Goal: Unclear: Unclear

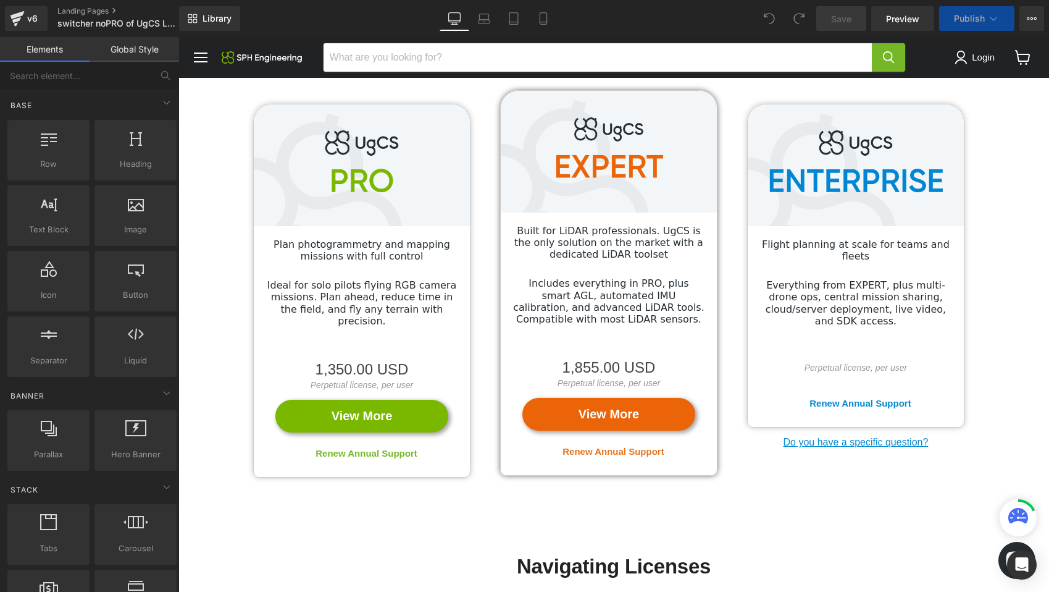
scroll to position [128, 0]
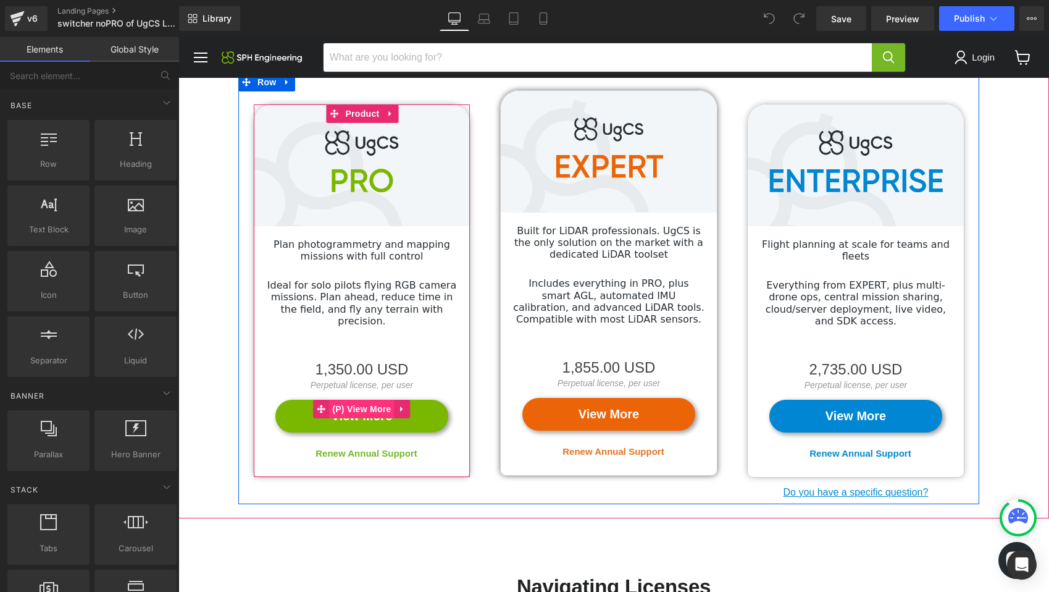
click at [379, 400] on span "(P) View More" at bounding box center [361, 409] width 65 height 19
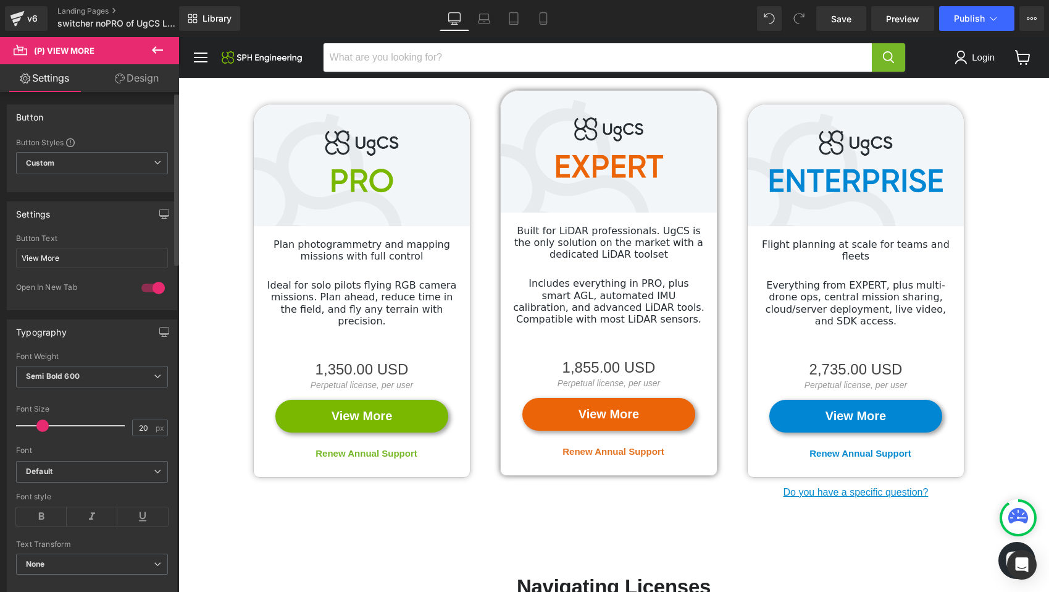
click at [151, 284] on div at bounding box center [153, 288] width 30 height 20
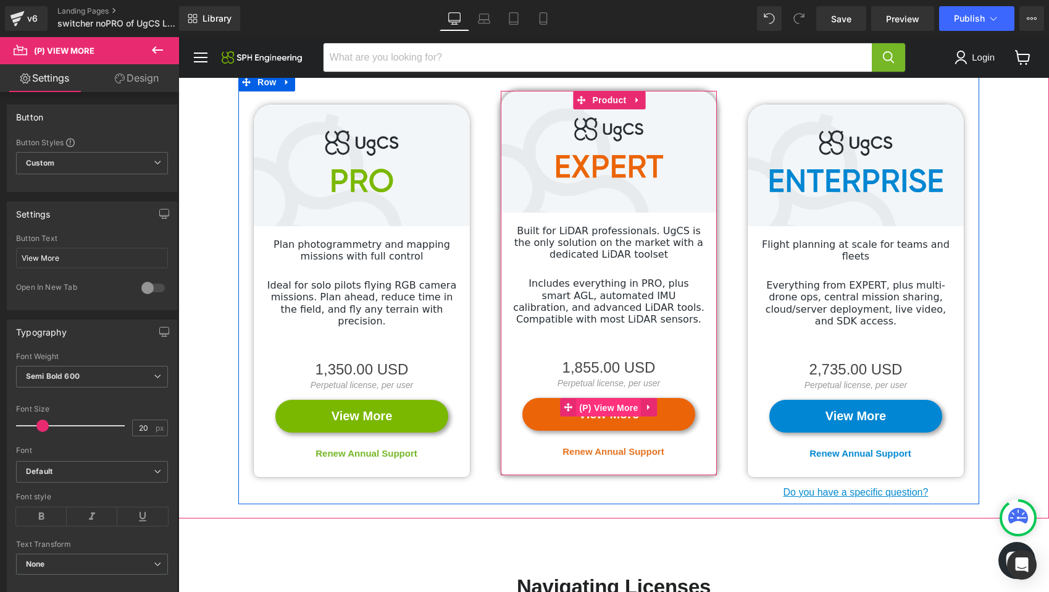
click at [602, 403] on span "(P) View More" at bounding box center [608, 407] width 65 height 19
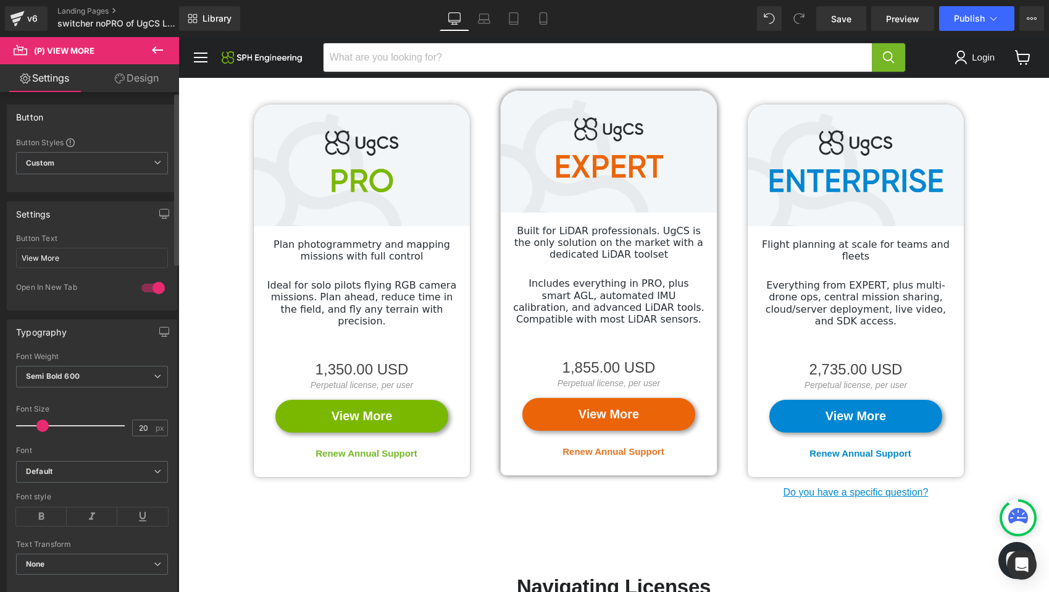
click at [154, 287] on div at bounding box center [153, 288] width 30 height 20
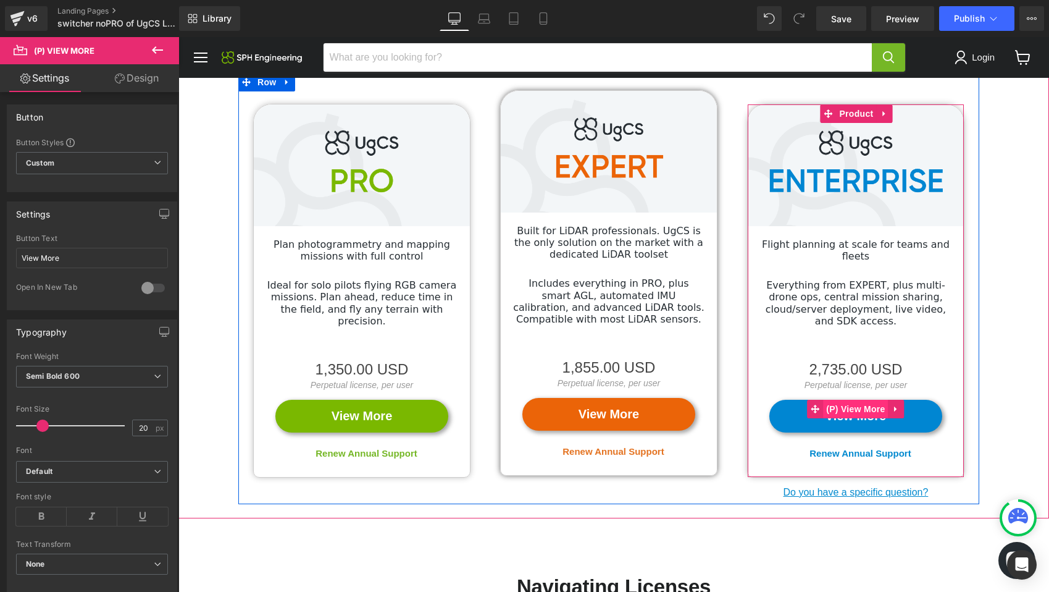
click at [851, 400] on span "(P) View More" at bounding box center [855, 409] width 65 height 19
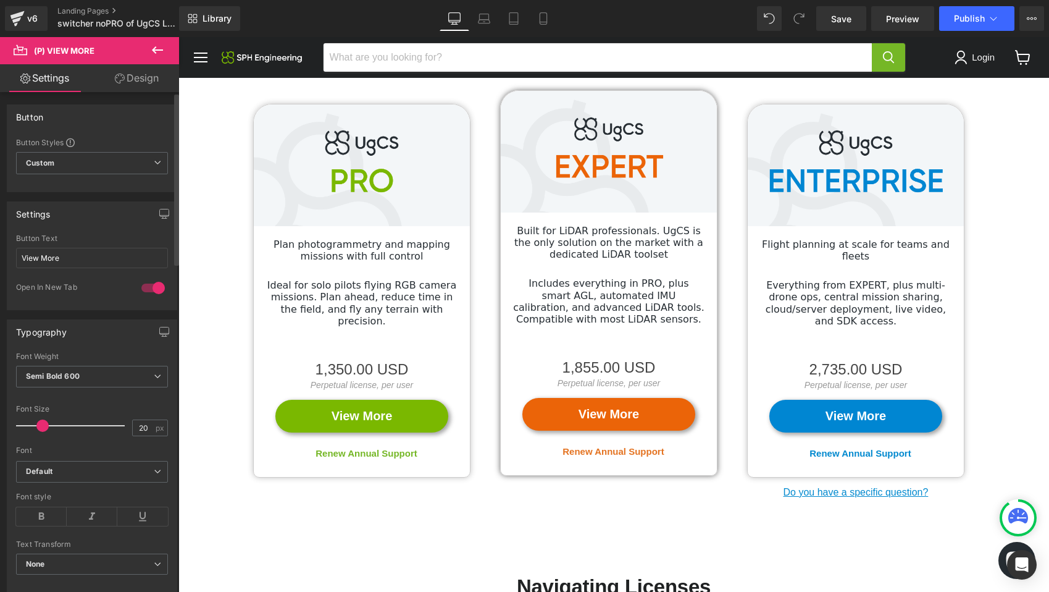
click at [155, 285] on div at bounding box center [153, 288] width 30 height 20
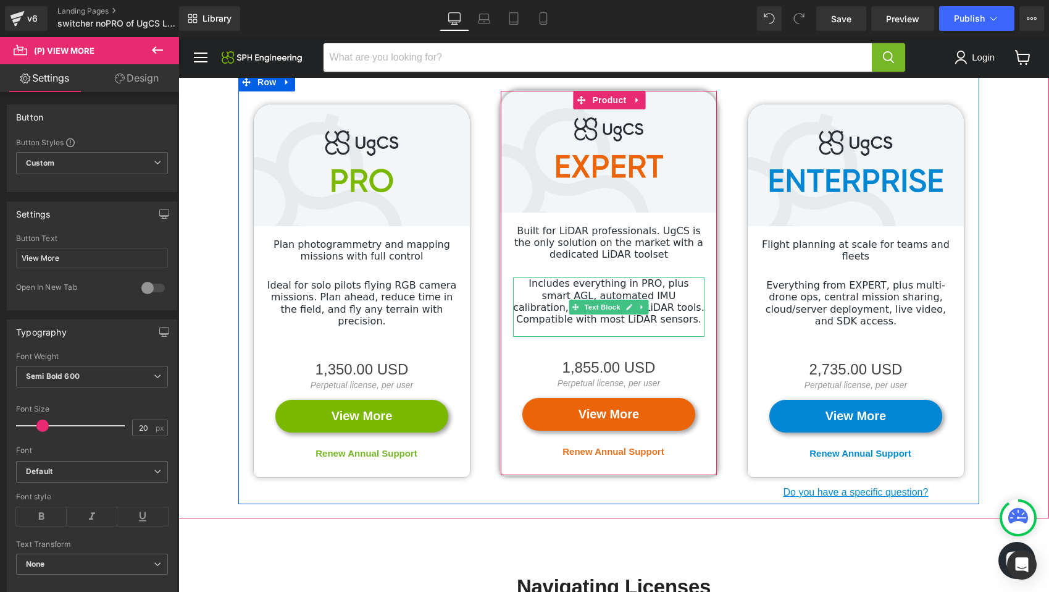
scroll to position [0, 0]
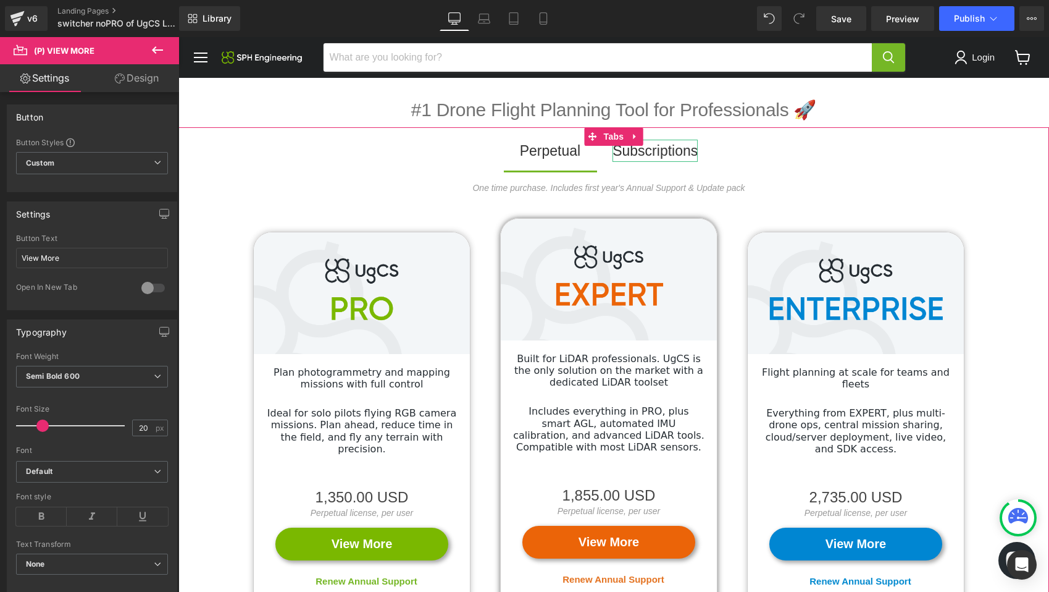
click at [650, 149] on div "Subscriptions" at bounding box center [655, 151] width 85 height 23
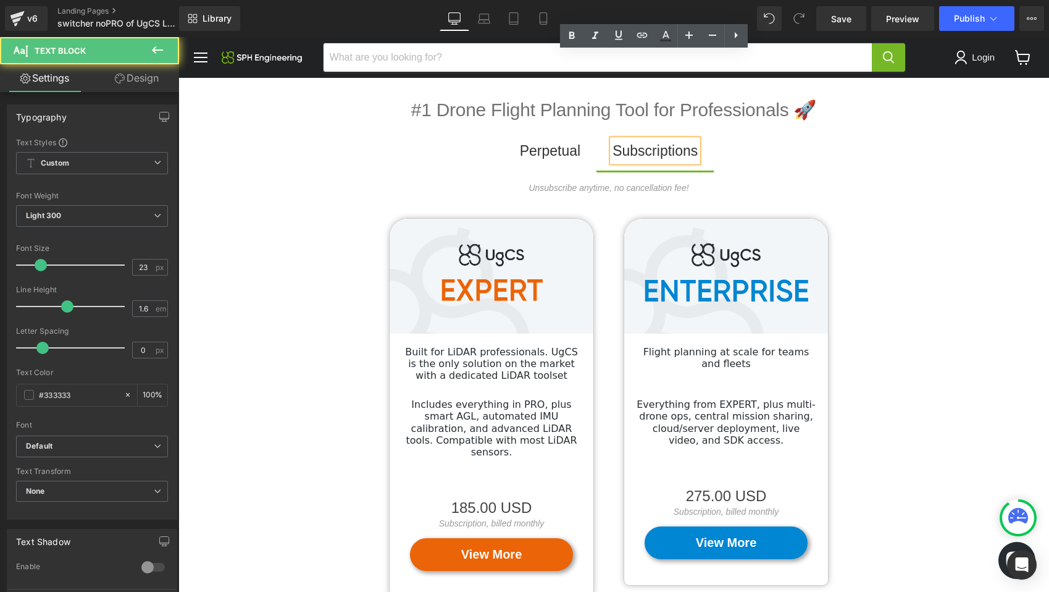
scroll to position [87, 0]
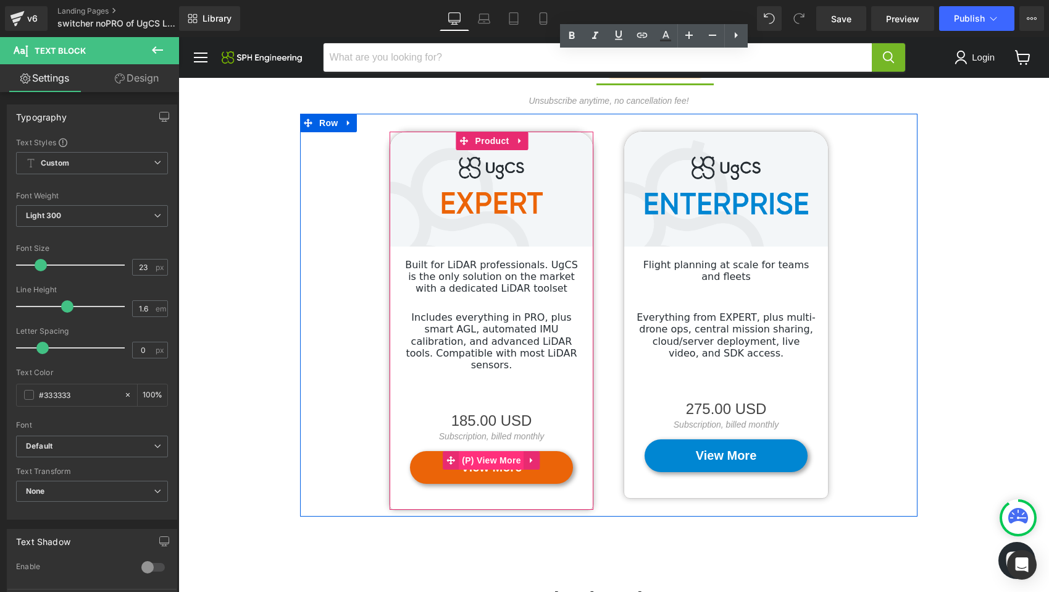
click at [488, 451] on span "(P) View More" at bounding box center [491, 460] width 65 height 19
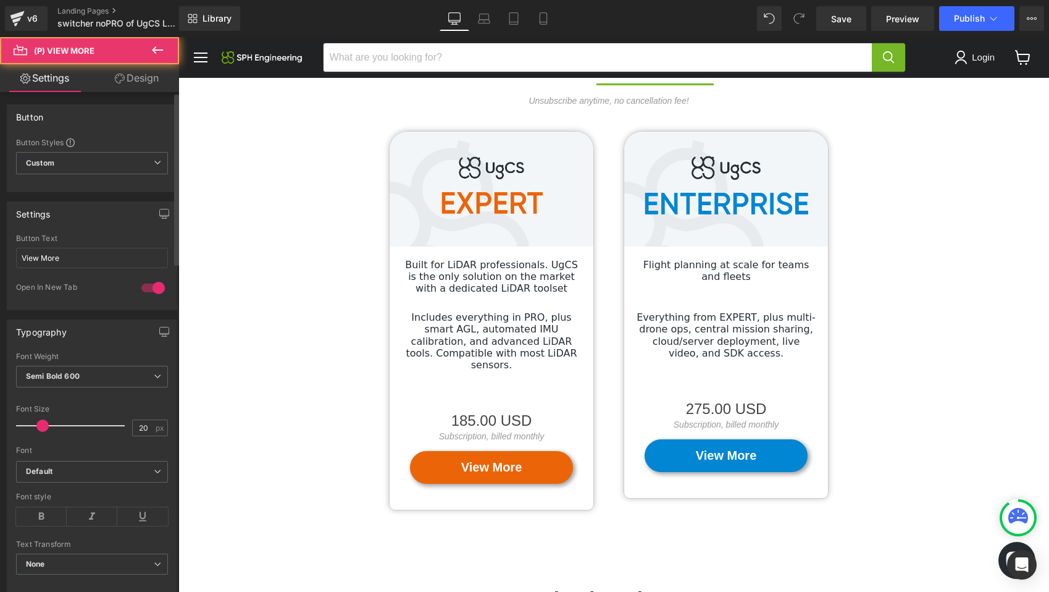
click at [155, 287] on div at bounding box center [153, 288] width 30 height 20
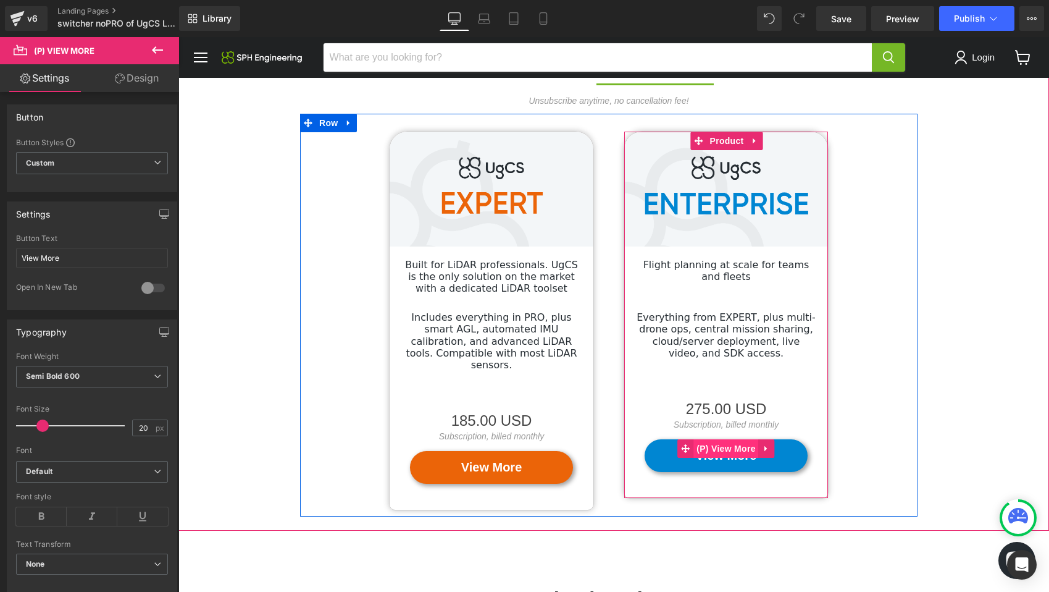
click at [727, 446] on span "(P) View More" at bounding box center [725, 448] width 65 height 19
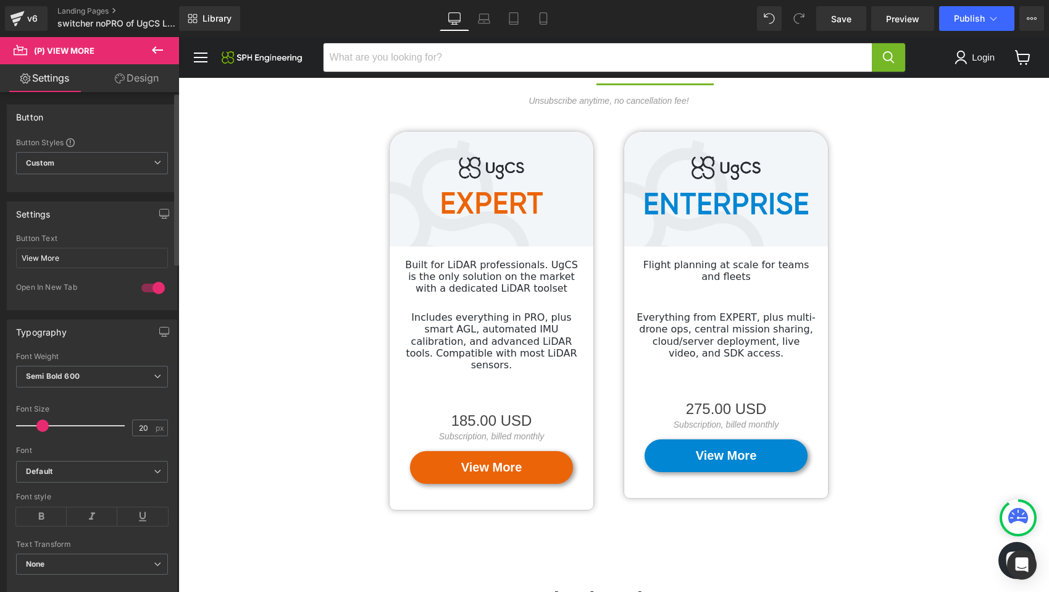
click at [156, 288] on div at bounding box center [153, 288] width 30 height 20
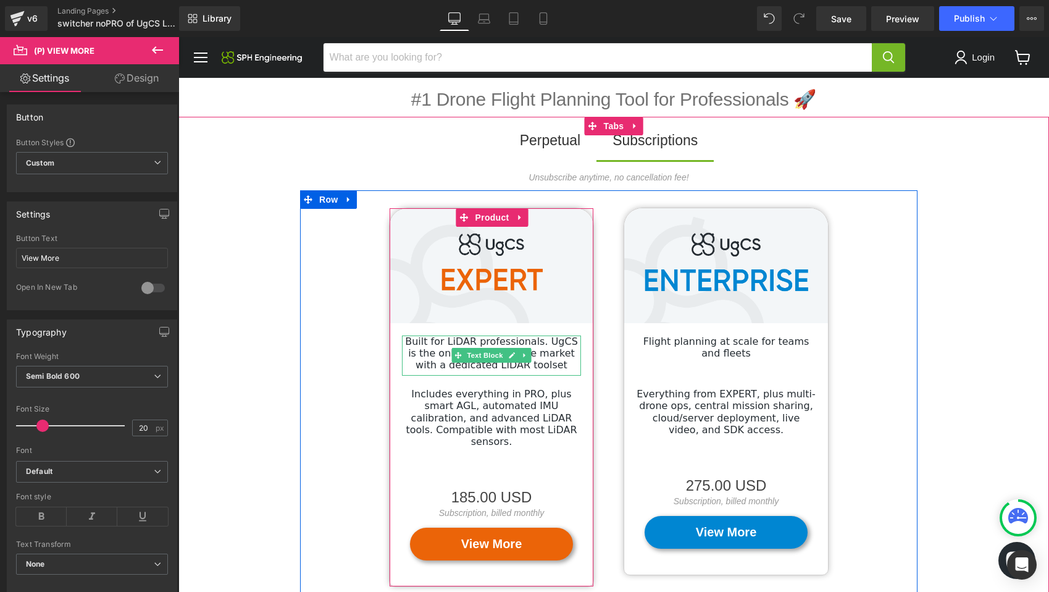
scroll to position [0, 0]
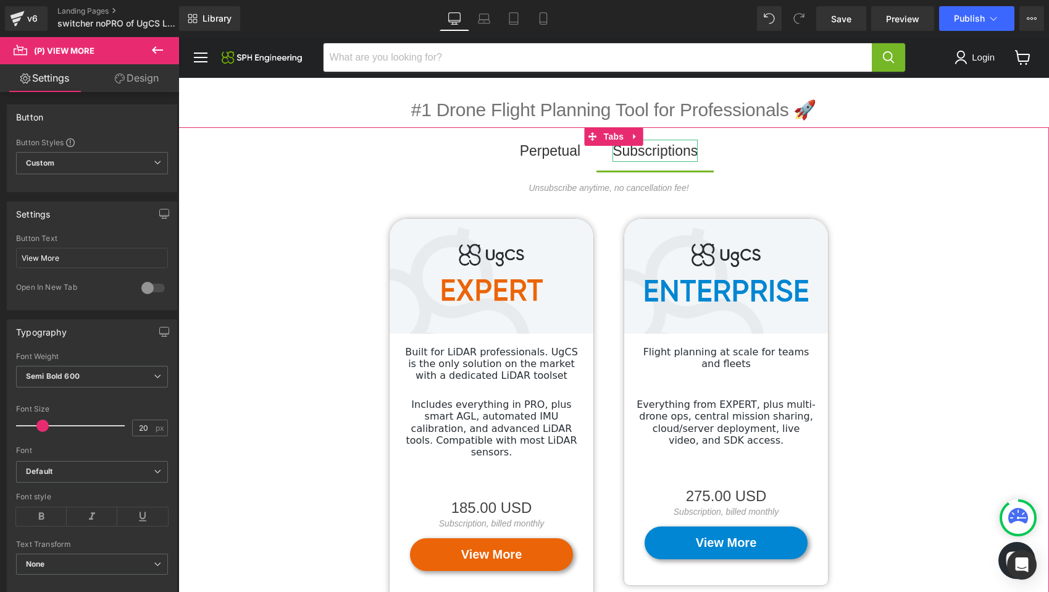
click at [649, 149] on div "Subscriptions" at bounding box center [655, 151] width 85 height 23
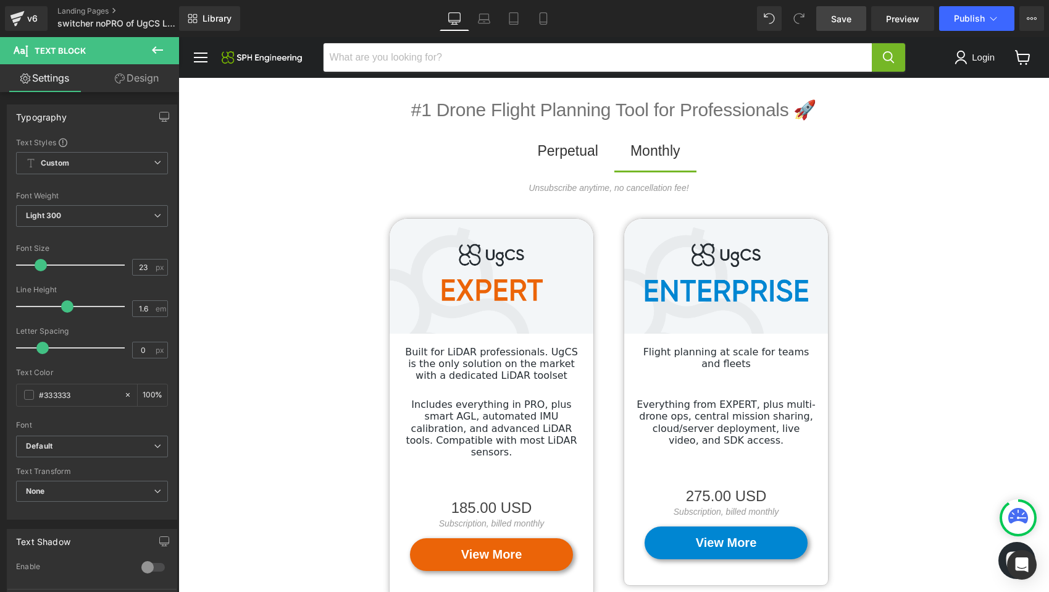
click at [845, 20] on span "Save" at bounding box center [841, 18] width 20 height 13
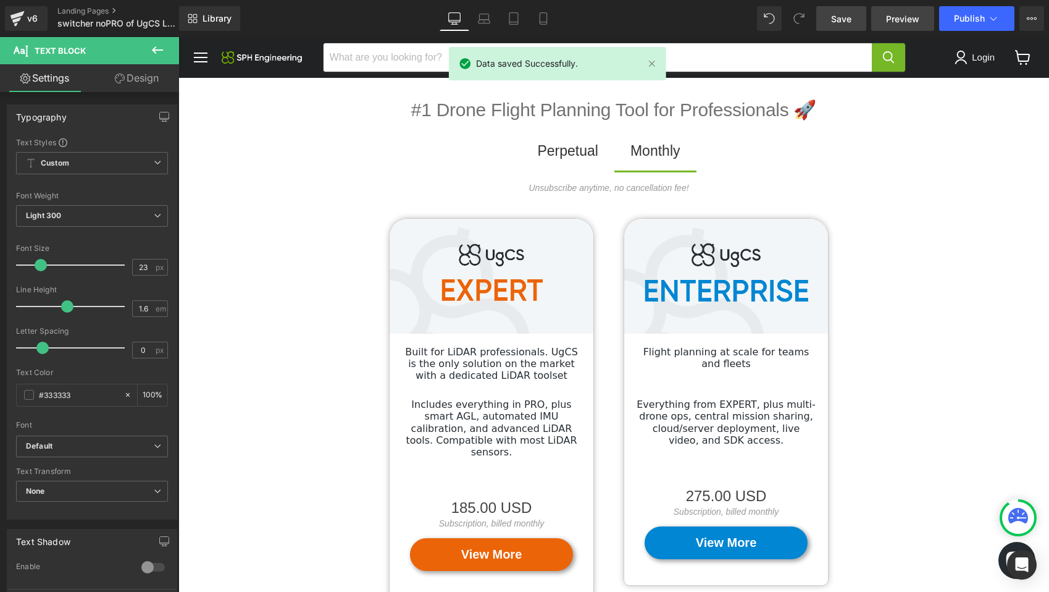
click at [909, 19] on span "Preview" at bounding box center [902, 18] width 33 height 13
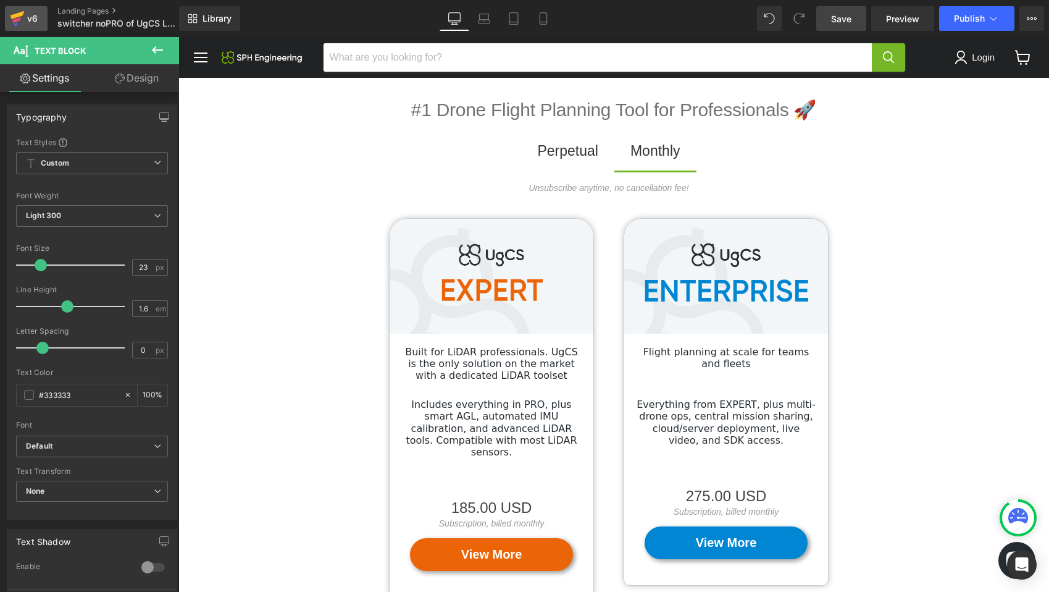
click at [28, 23] on div "v6" at bounding box center [32, 18] width 15 height 16
